Goal: Task Accomplishment & Management: Use online tool/utility

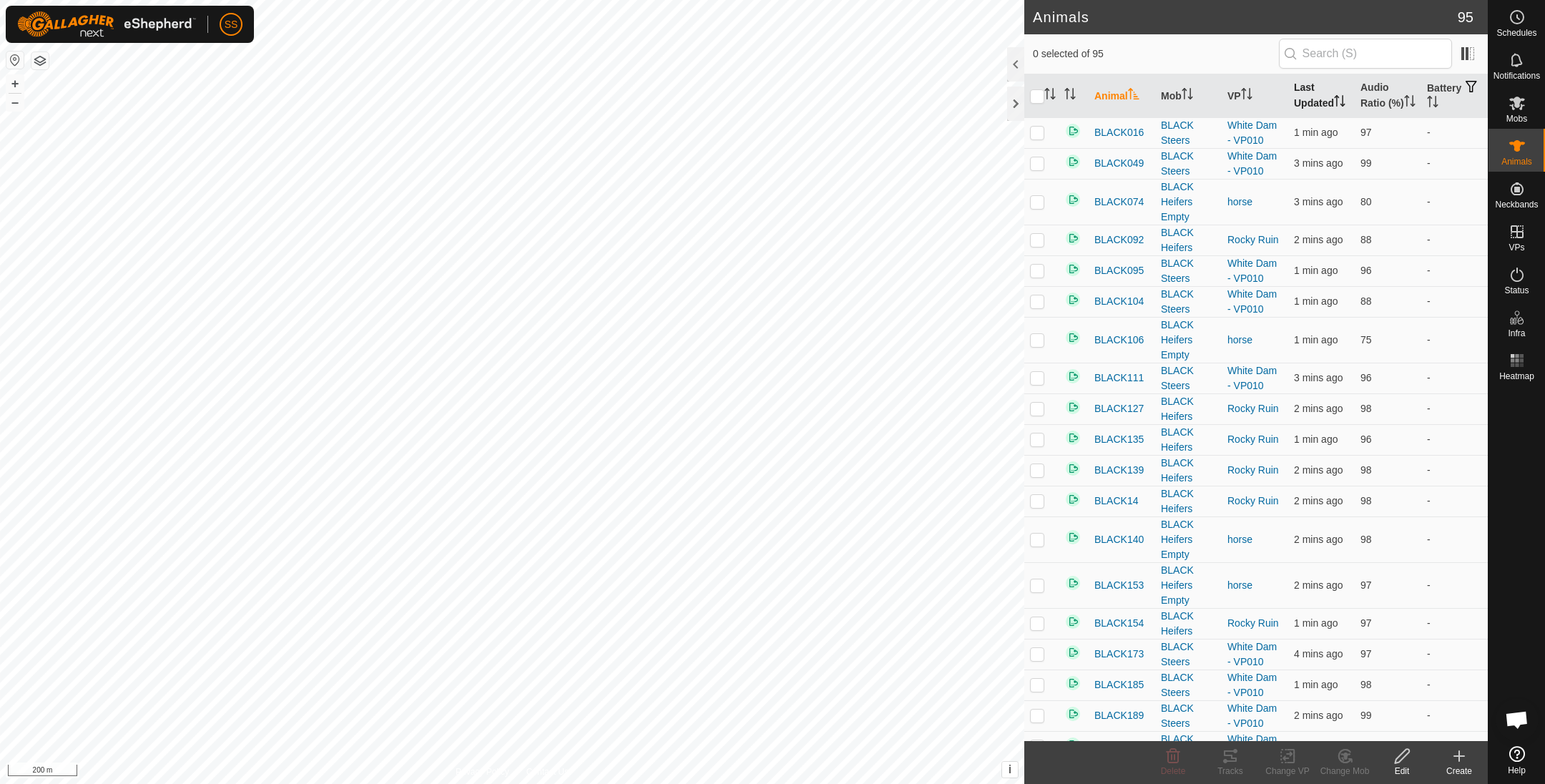
drag, startPoint x: 1307, startPoint y: 116, endPoint x: 1321, endPoint y: 103, distance: 19.1
click at [1307, 116] on th "Last Updated" at bounding box center [1321, 96] width 66 height 44
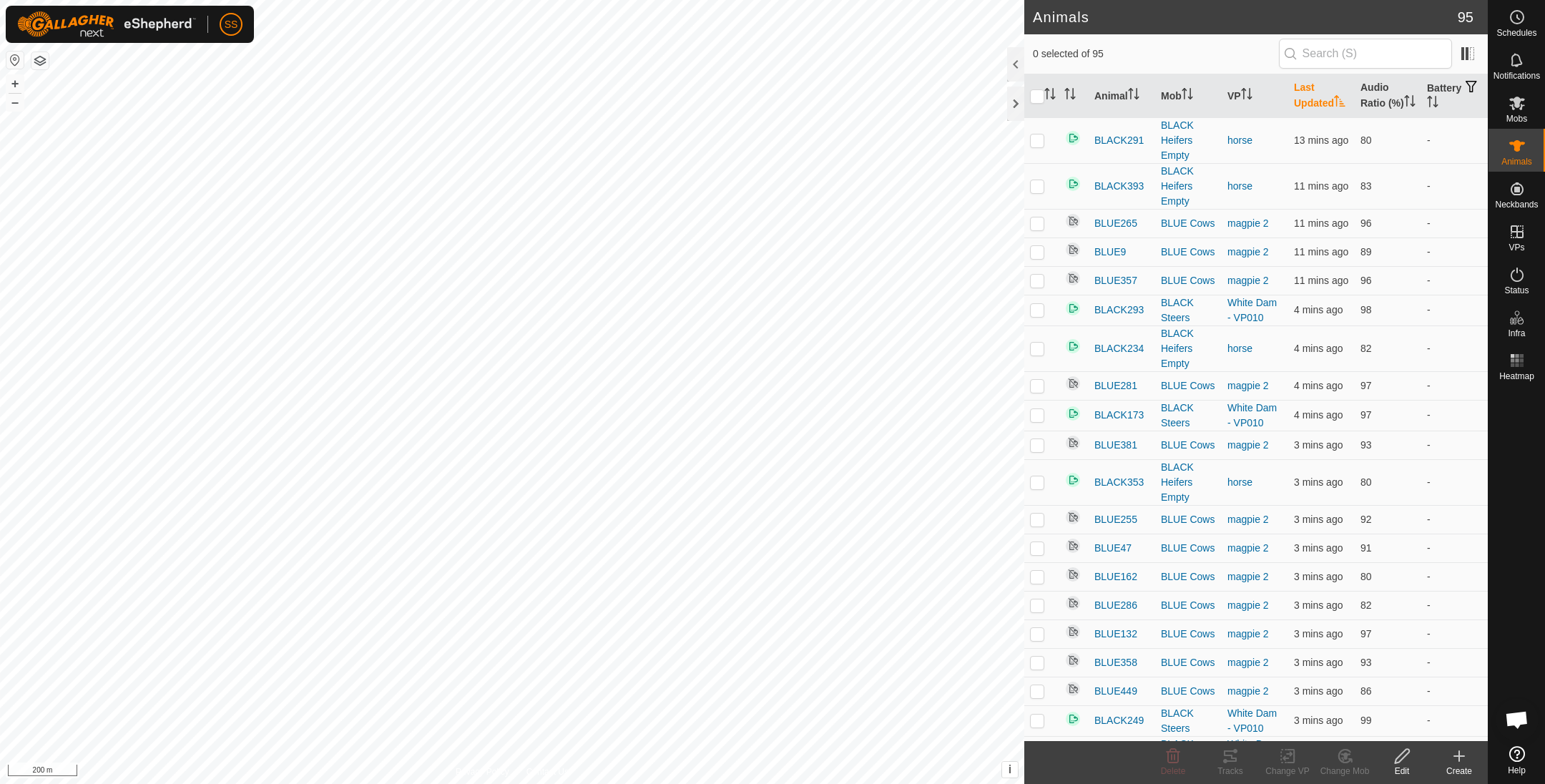
click at [1300, 95] on th "Last Updated" at bounding box center [1321, 96] width 66 height 44
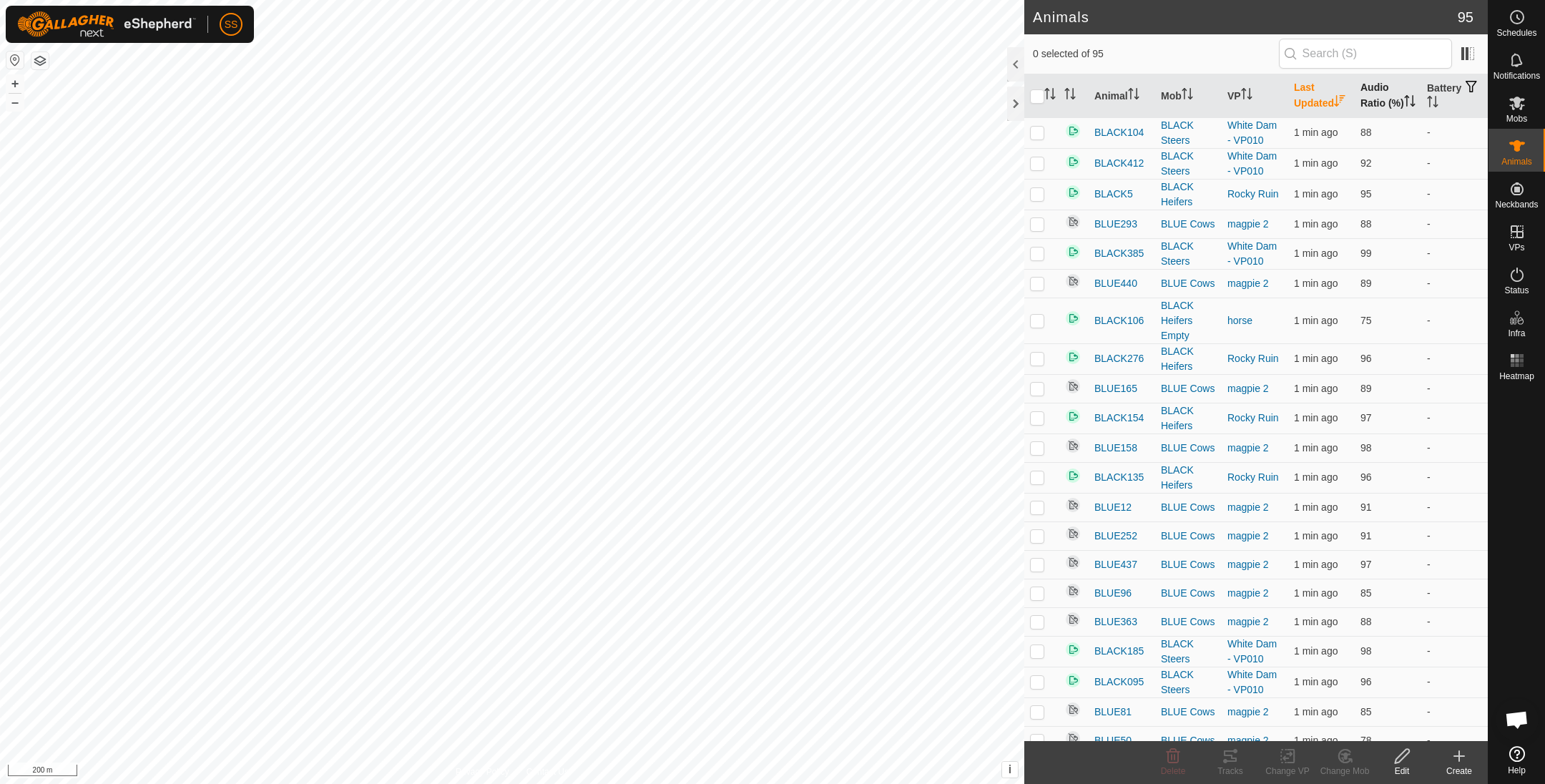
click at [1354, 95] on th "Audio Ratio (%)" at bounding box center [1387, 96] width 66 height 44
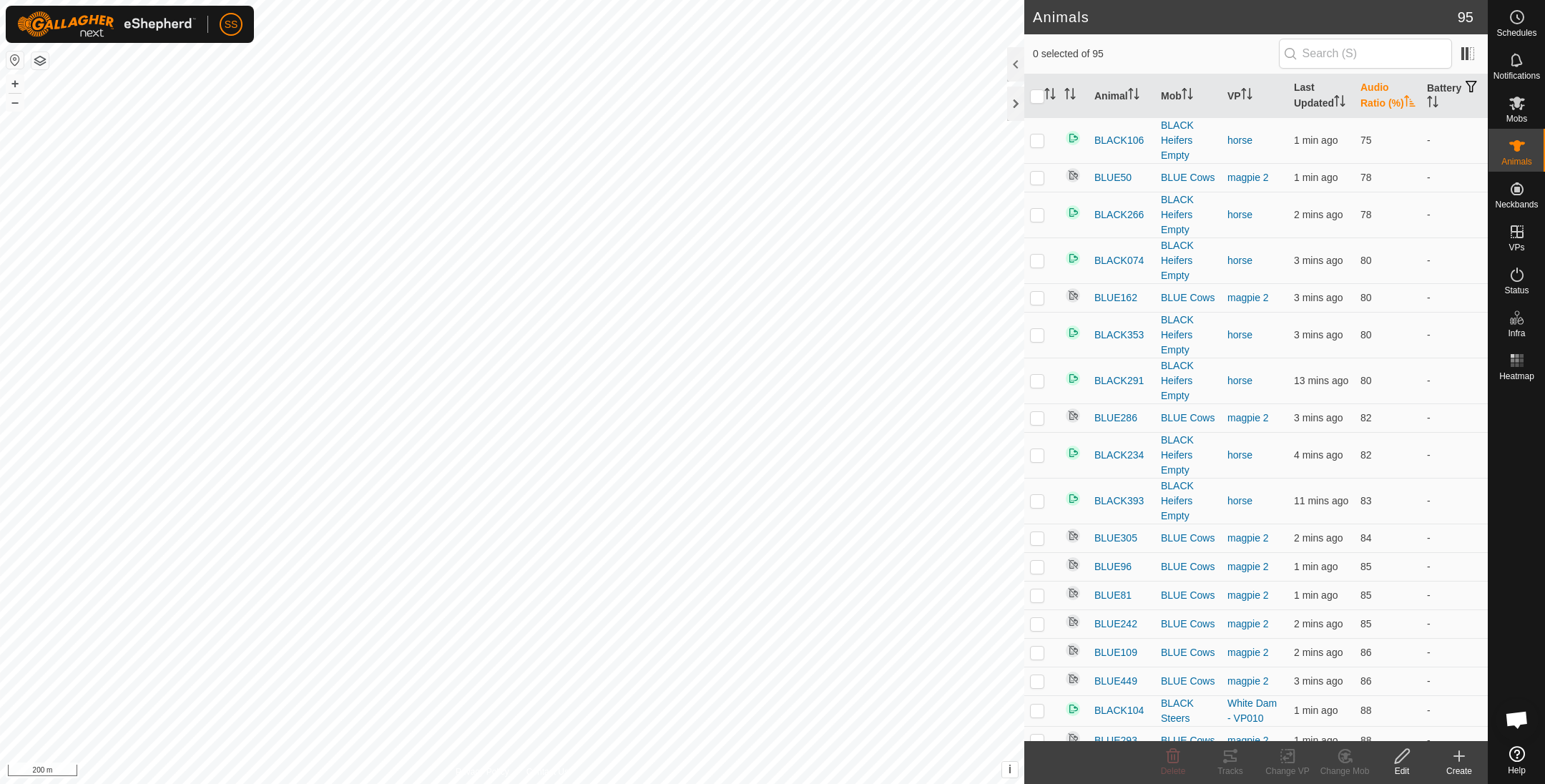
click at [1354, 100] on th "Audio Ratio (%)" at bounding box center [1387, 96] width 66 height 44
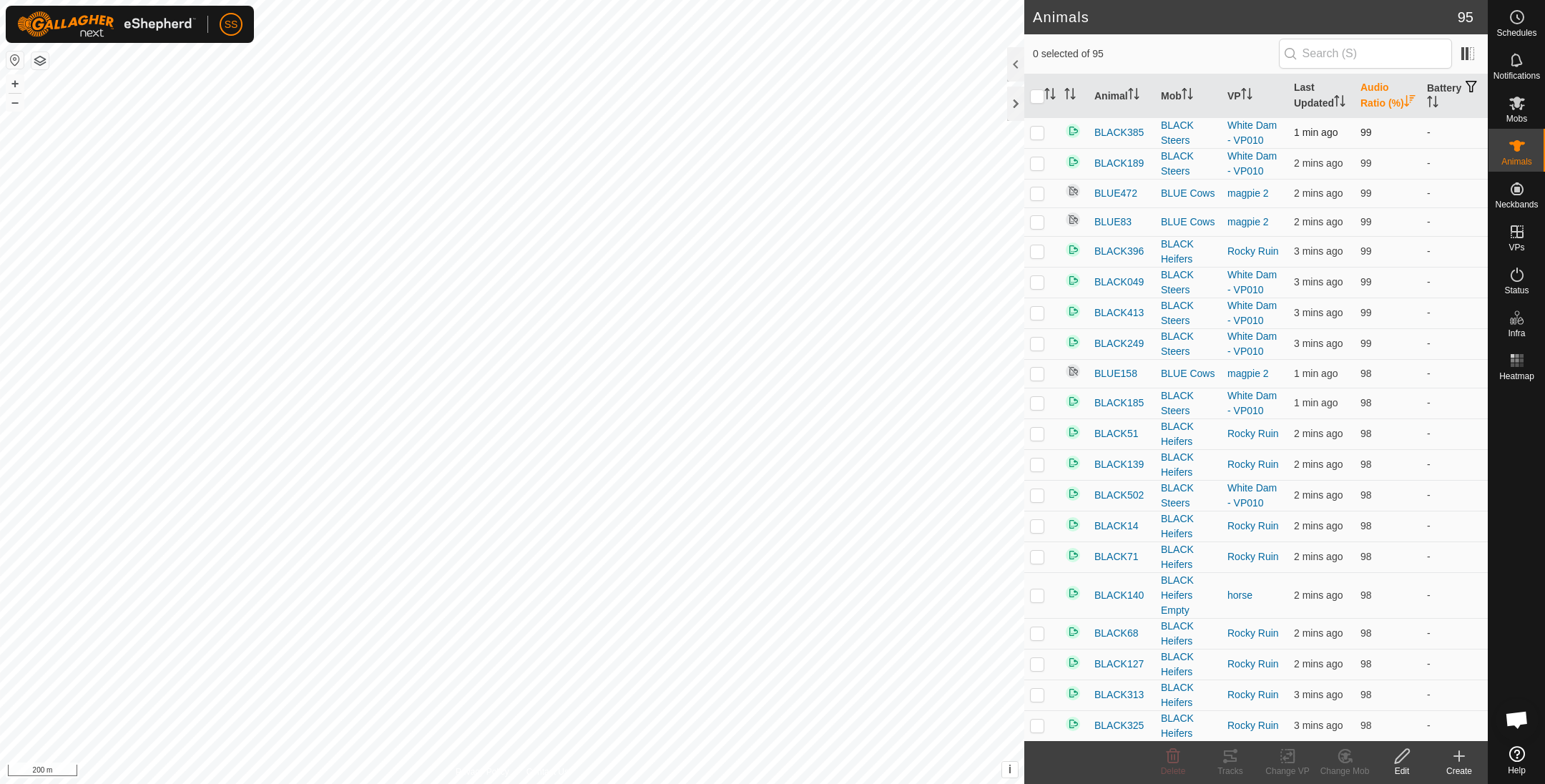
click at [1027, 148] on td at bounding box center [1042, 133] width 34 height 31
checkbox input "true"
click at [1235, 756] on icon at bounding box center [1230, 756] width 17 height 17
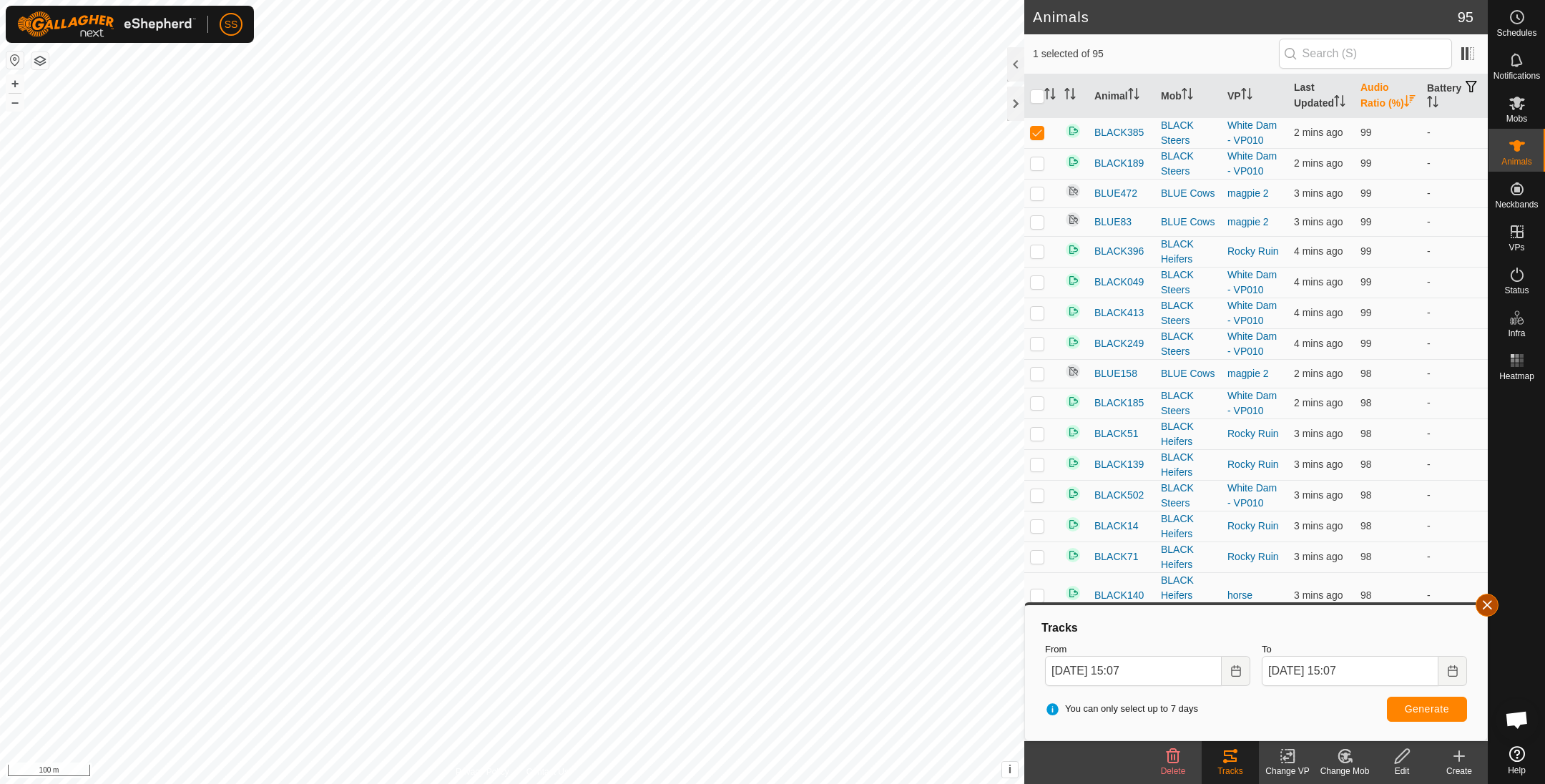
click at [1476, 602] on button "button" at bounding box center [1487, 605] width 23 height 23
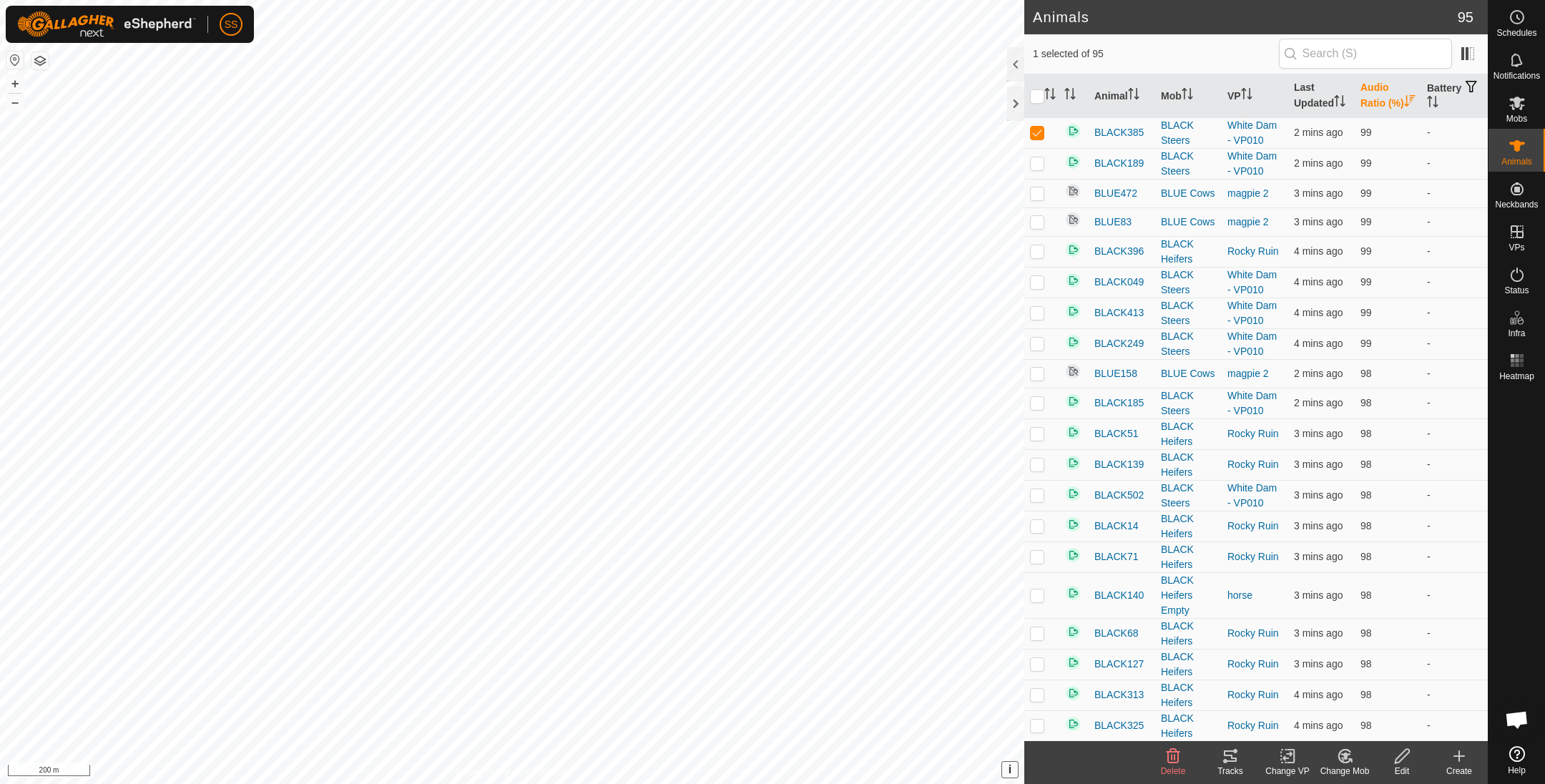
click at [1008, 766] on span "i" at bounding box center [1010, 769] width 3 height 12
click at [1008, 768] on span "›" at bounding box center [1009, 769] width 4 height 12
